Goal: Obtain resource: Download file/media

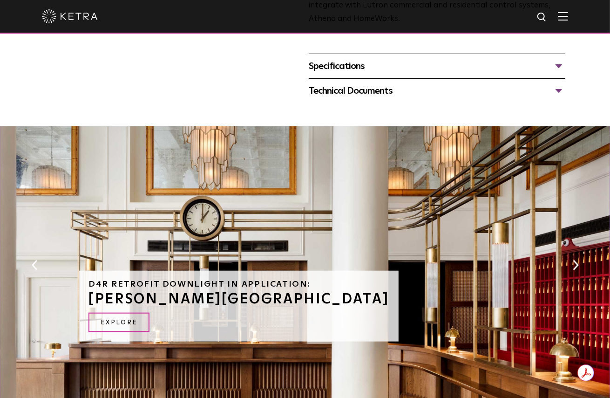
scroll to position [419, 0]
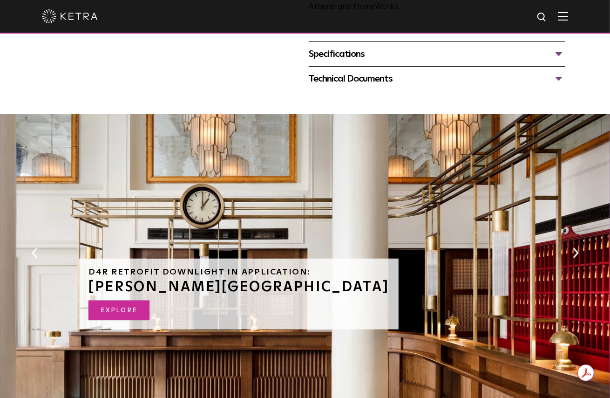
click at [116, 321] on link "EXPLORE" at bounding box center [119, 310] width 61 height 20
click at [374, 61] on div "Specifications" at bounding box center [437, 54] width 257 height 15
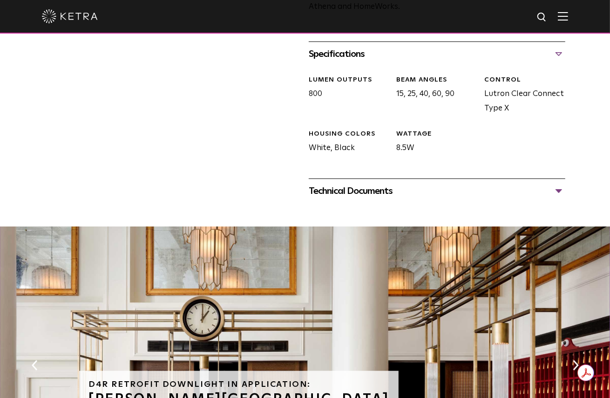
click at [321, 198] on div "Technical Documents" at bounding box center [437, 191] width 257 height 15
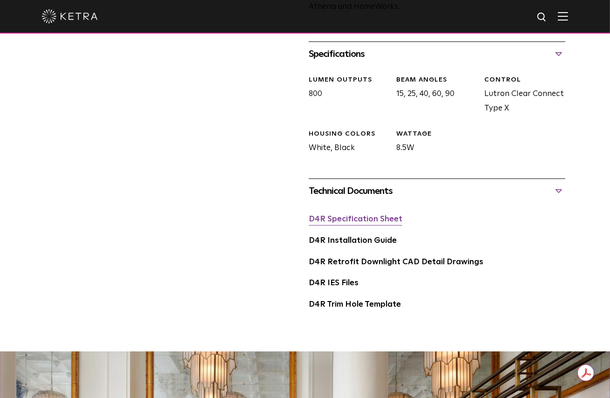
click at [323, 223] on link "D4R Specification Sheet" at bounding box center [356, 219] width 94 height 8
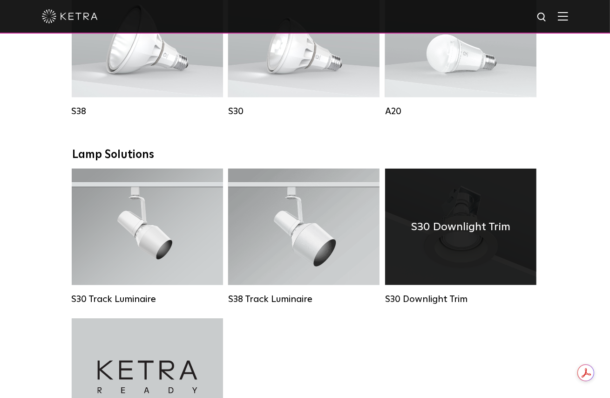
scroll to position [745, 0]
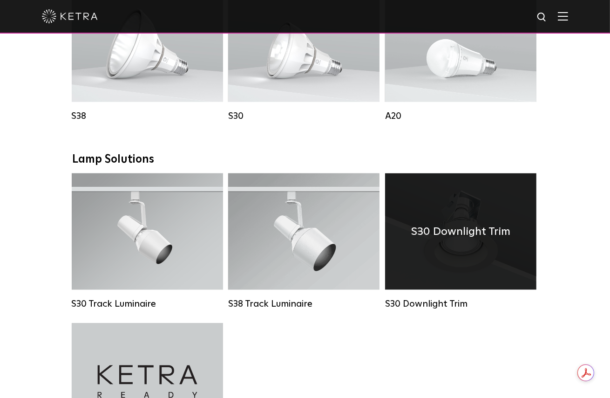
click at [468, 259] on div "S30 Downlight Trim" at bounding box center [460, 231] width 151 height 116
